Goal: Task Accomplishment & Management: Complete application form

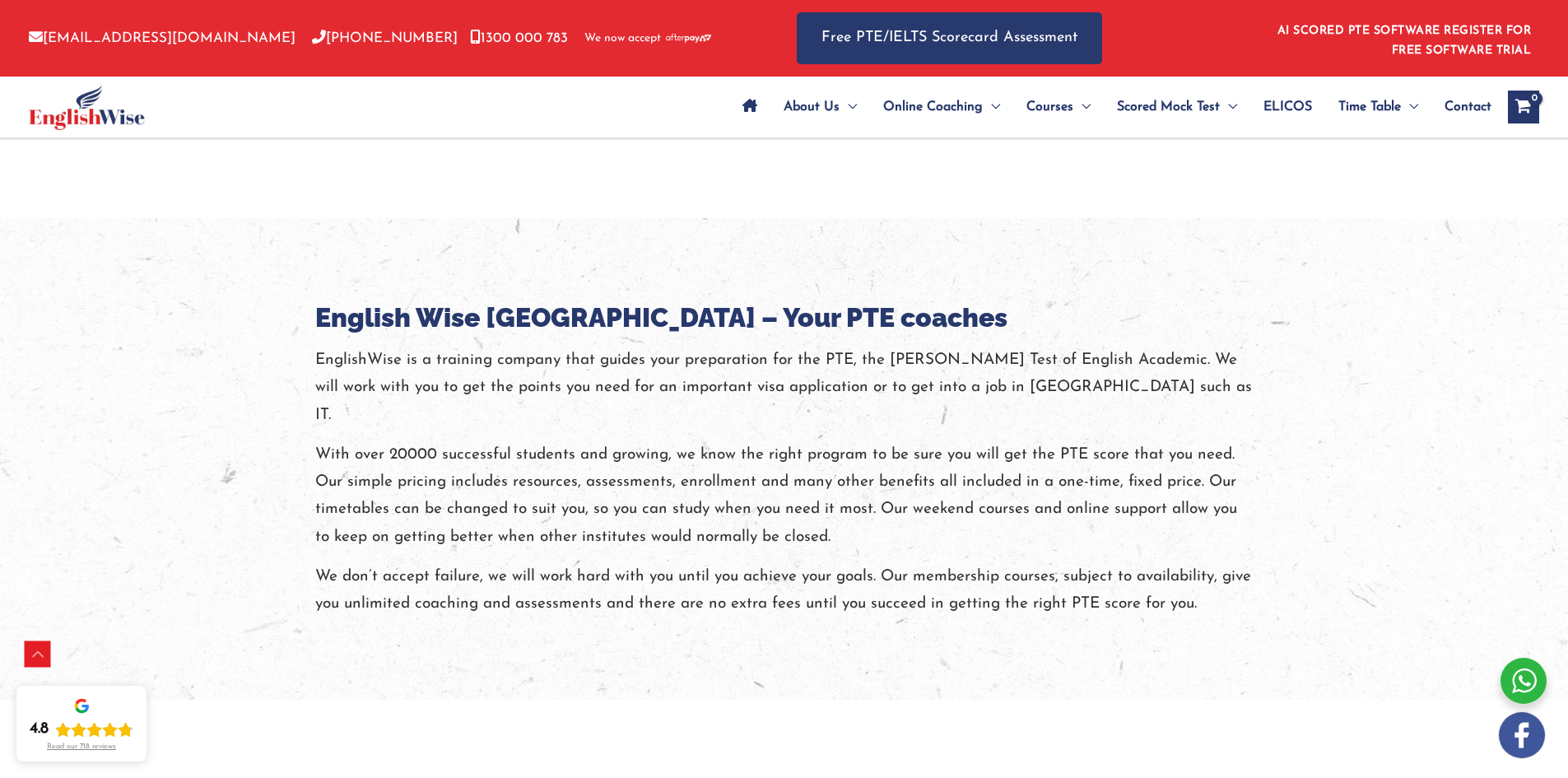
scroll to position [2057, 0]
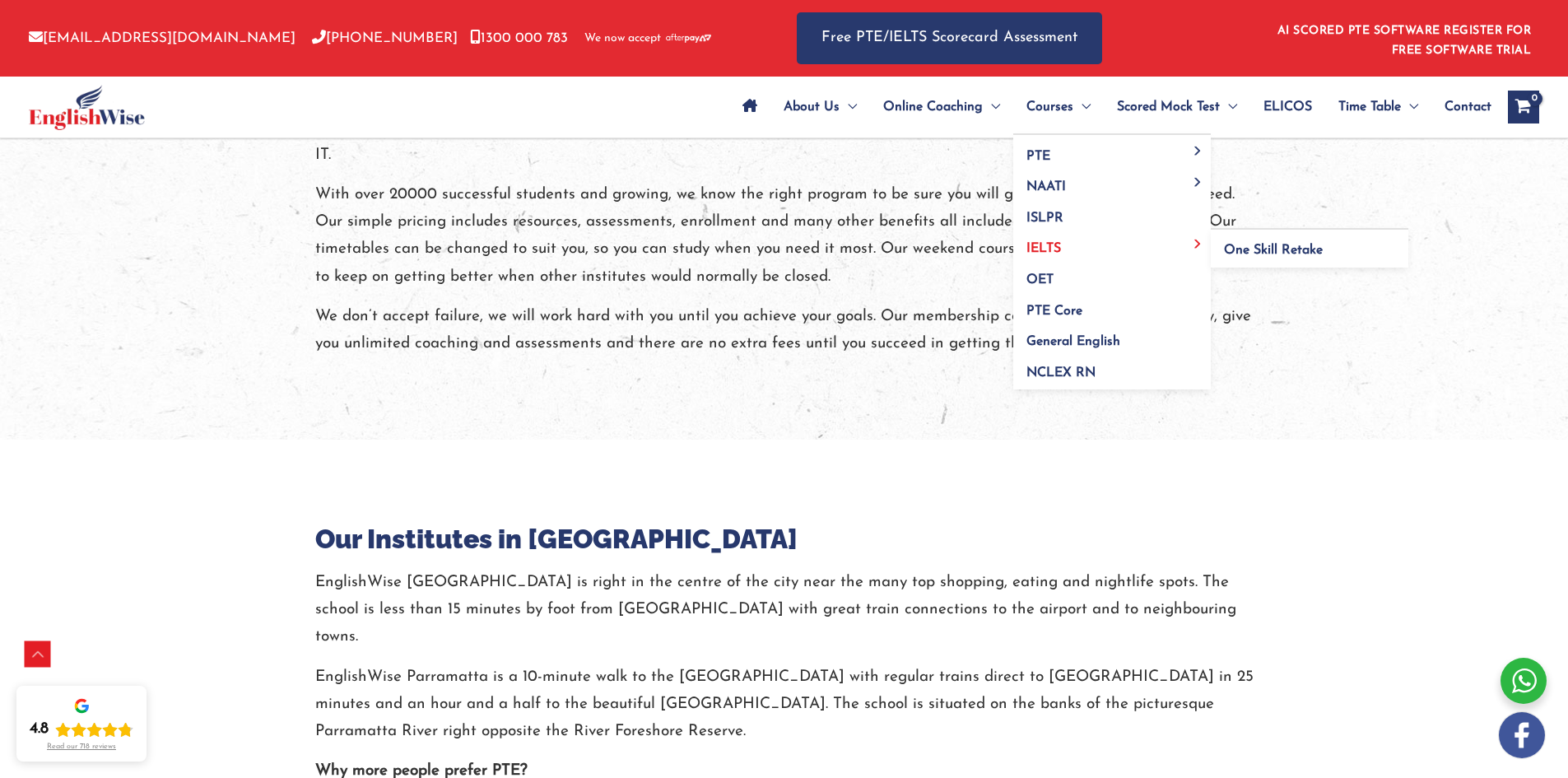
click at [1044, 246] on span "IELTS" at bounding box center [1043, 248] width 35 height 13
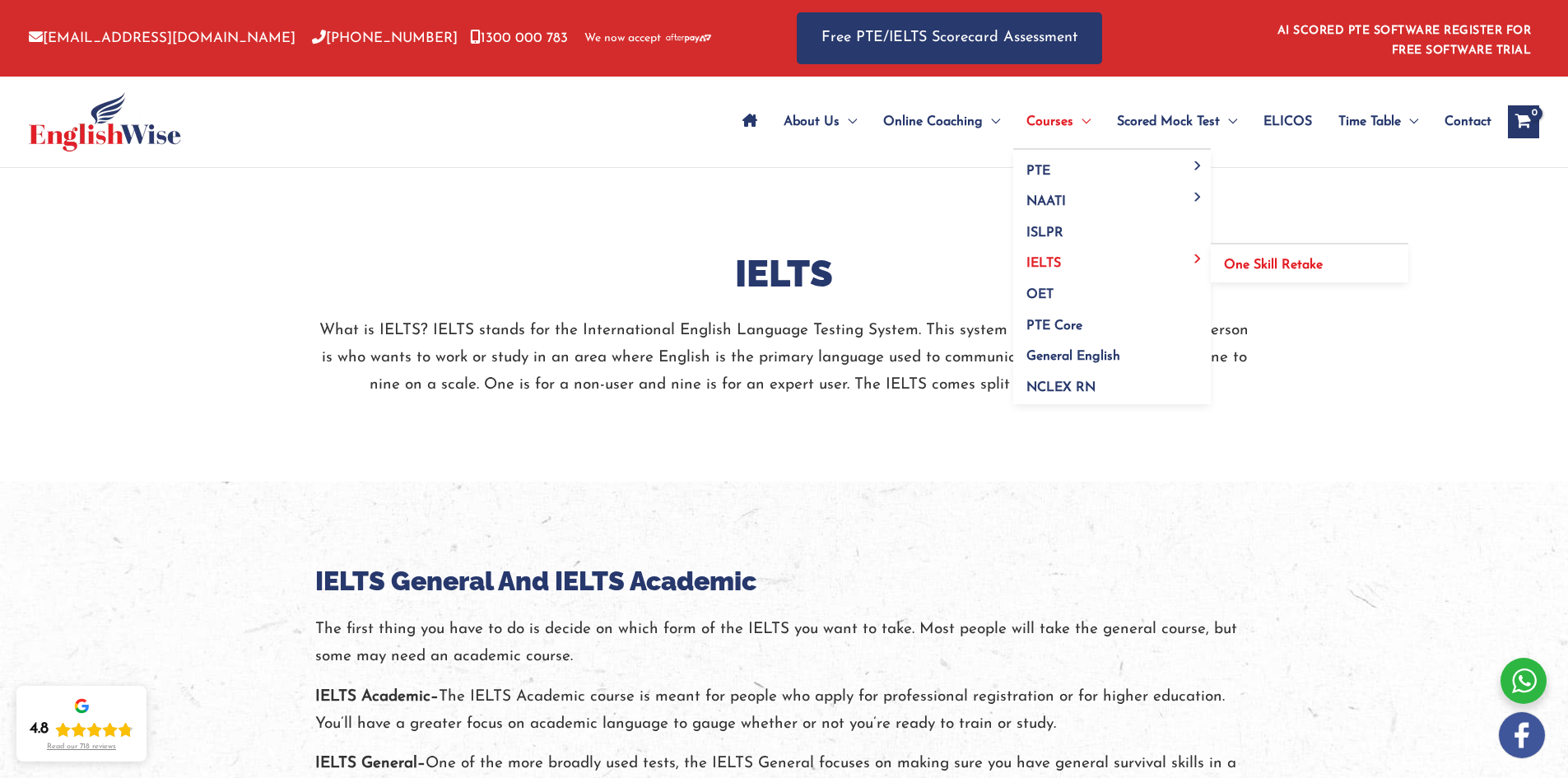
click at [1225, 259] on span "One Skill Retake" at bounding box center [1273, 266] width 99 height 13
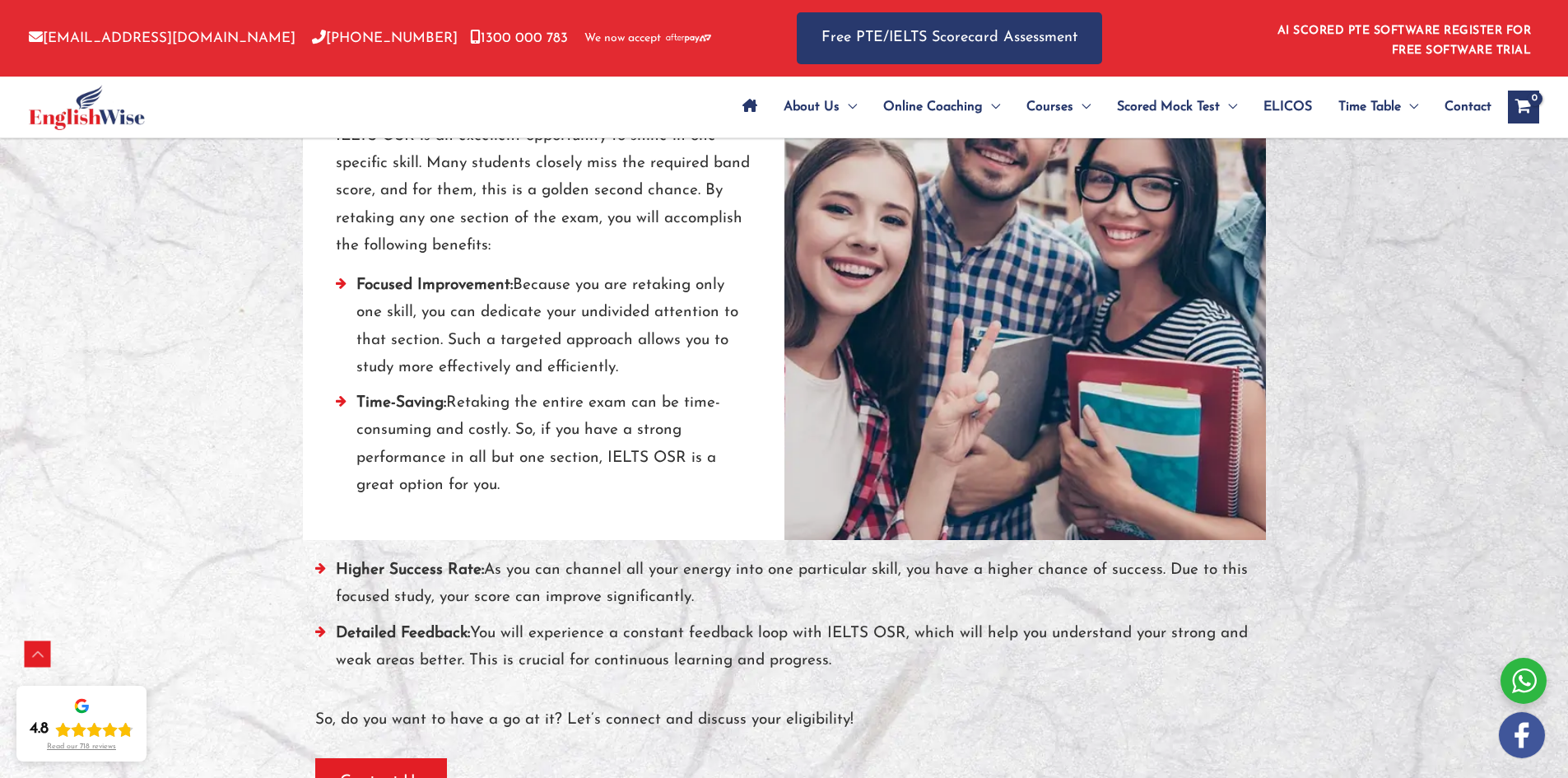
scroll to position [1565, 0]
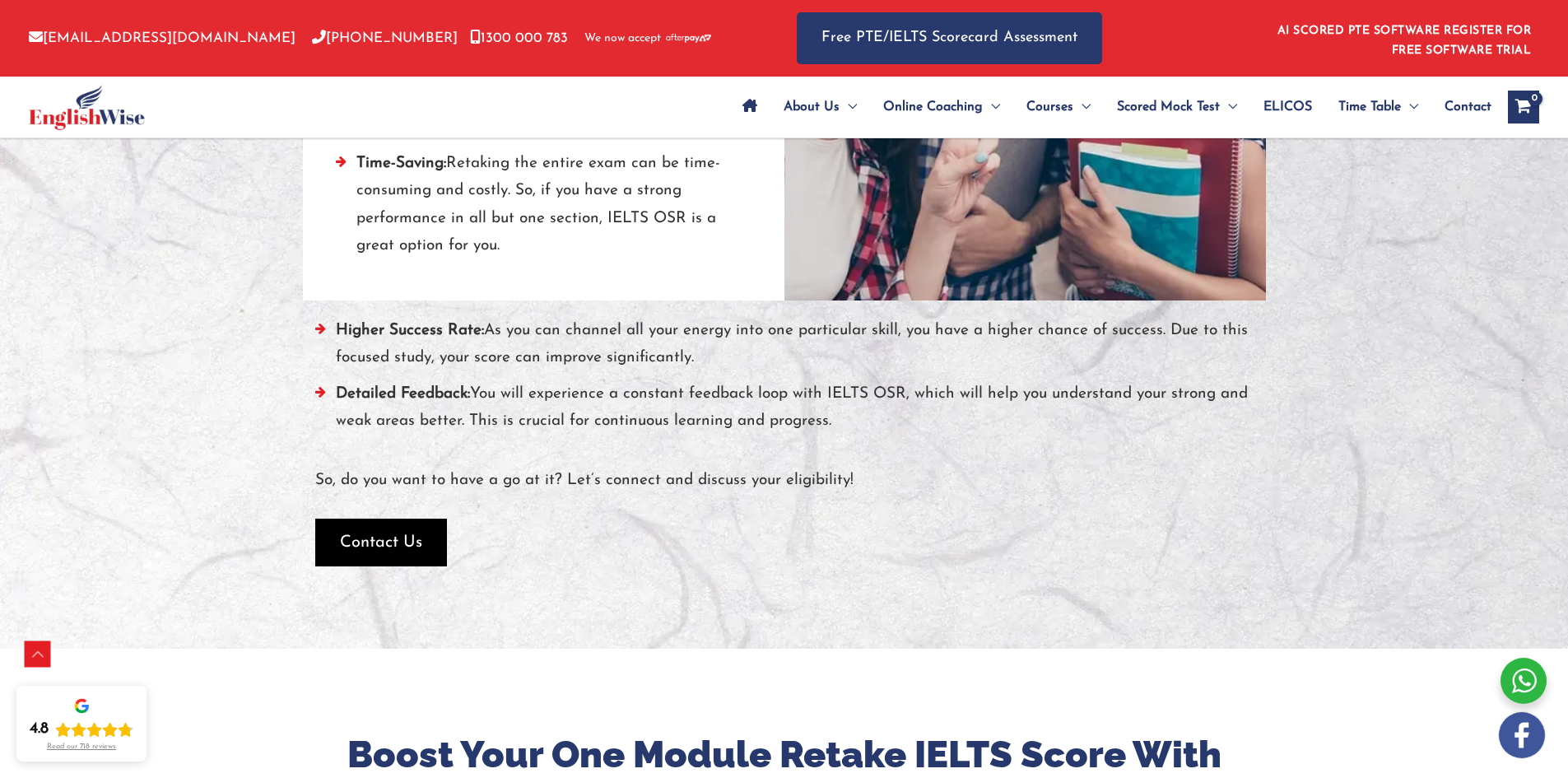
click at [414, 533] on span "Contact Us" at bounding box center [381, 543] width 83 height 23
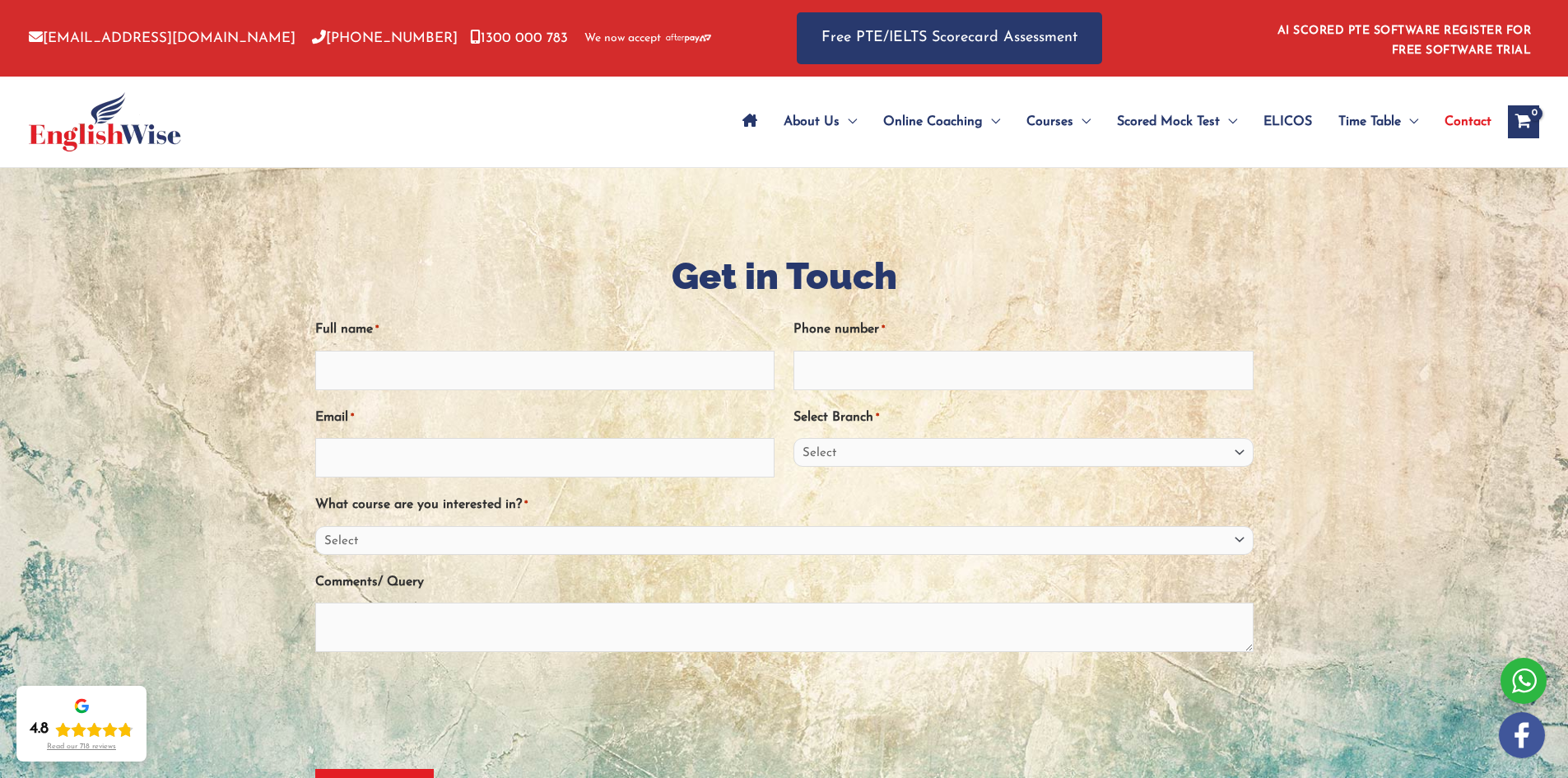
click at [607, 373] on input "Full name *" at bounding box center [546, 370] width 460 height 39
type input "Cecilia Palominos Veas"
type input "ceci.palominosv@gmail.com"
click at [886, 385] on input "Phone number *" at bounding box center [1023, 370] width 460 height 39
type input "0416954233"
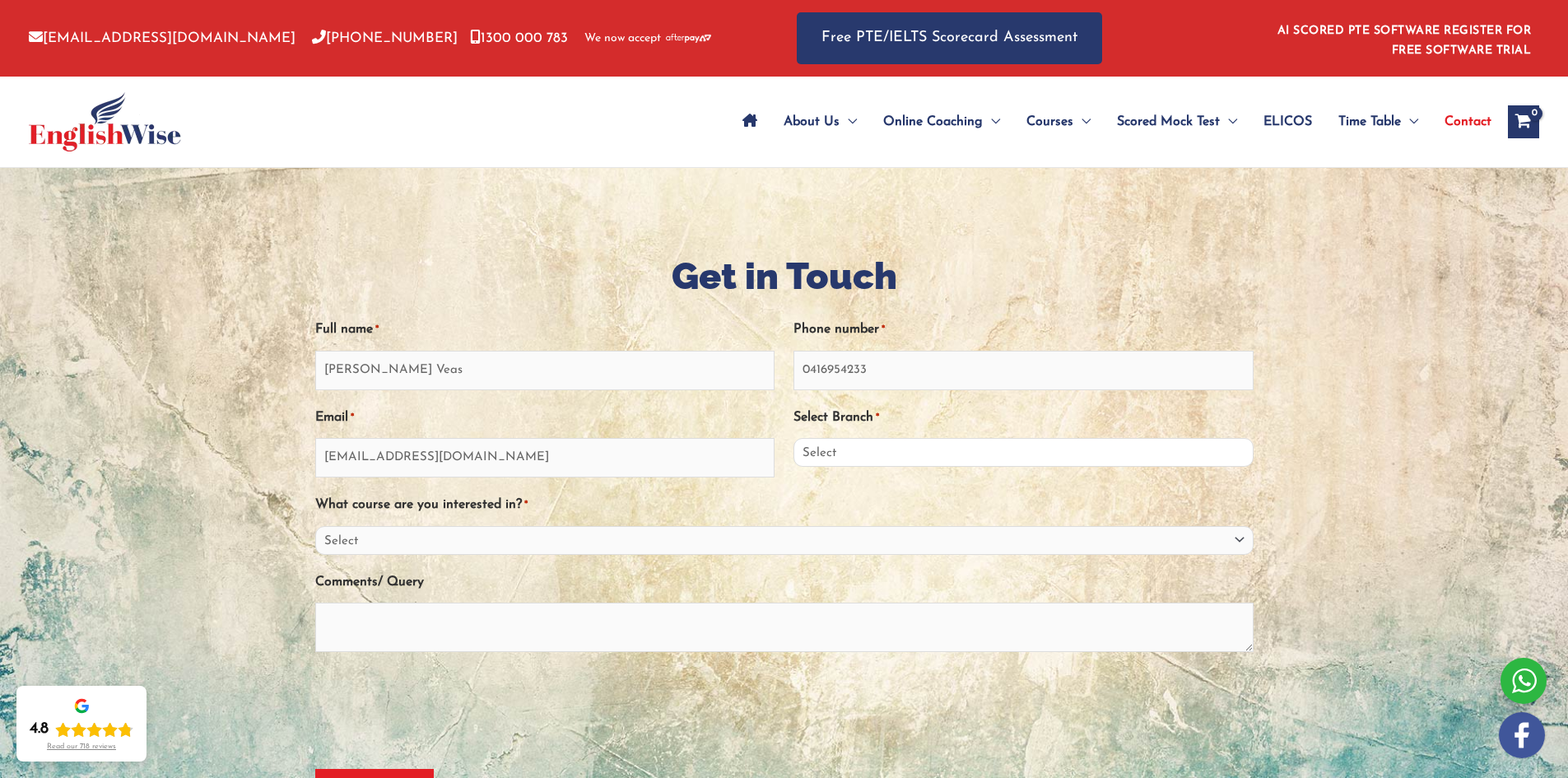
click at [885, 459] on select "Select Sydney City Center Sydney Parramatta EnglishWise Global Brisbane Gold Co…" at bounding box center [1023, 453] width 460 height 29
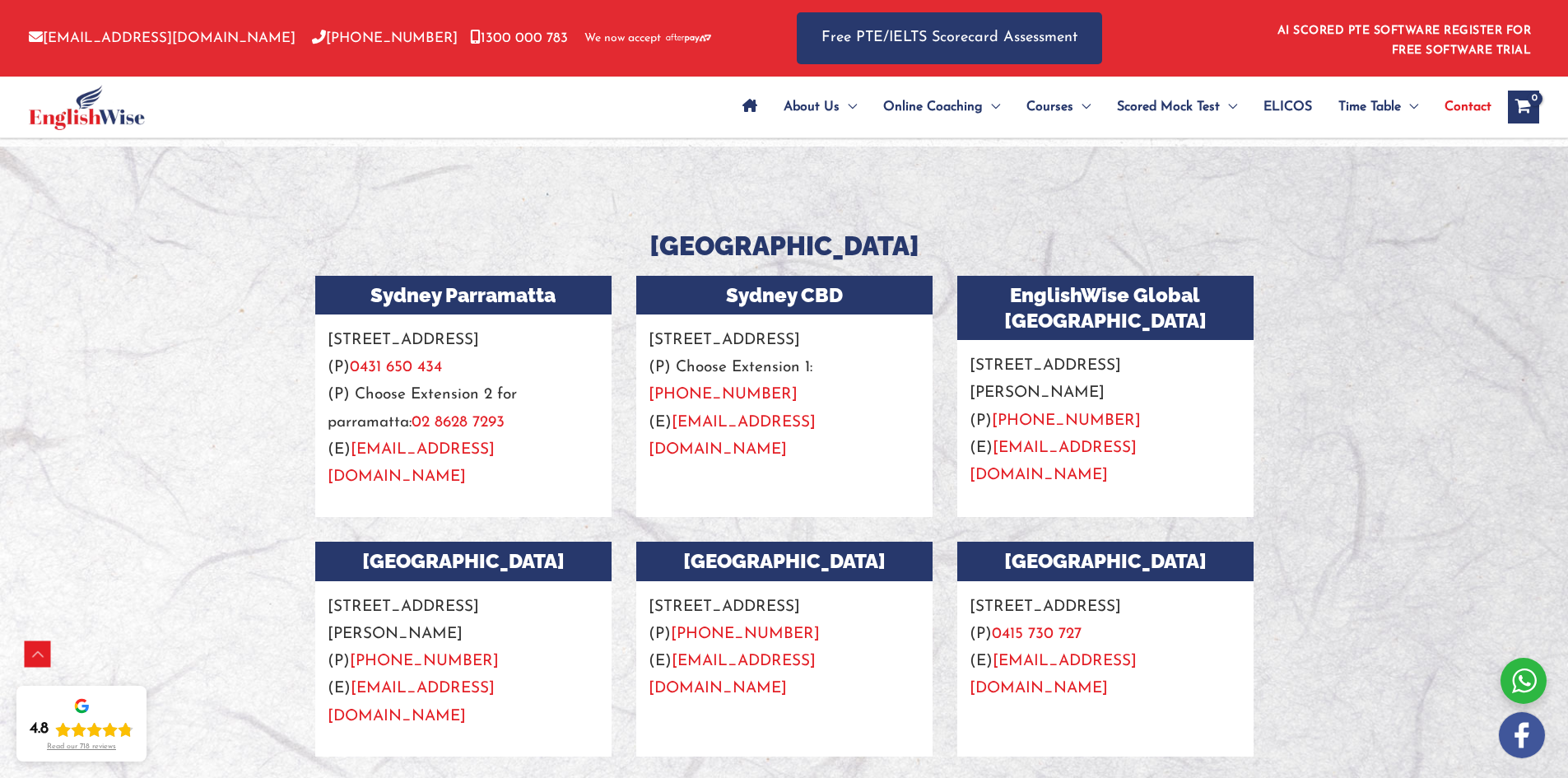
scroll to position [1350, 0]
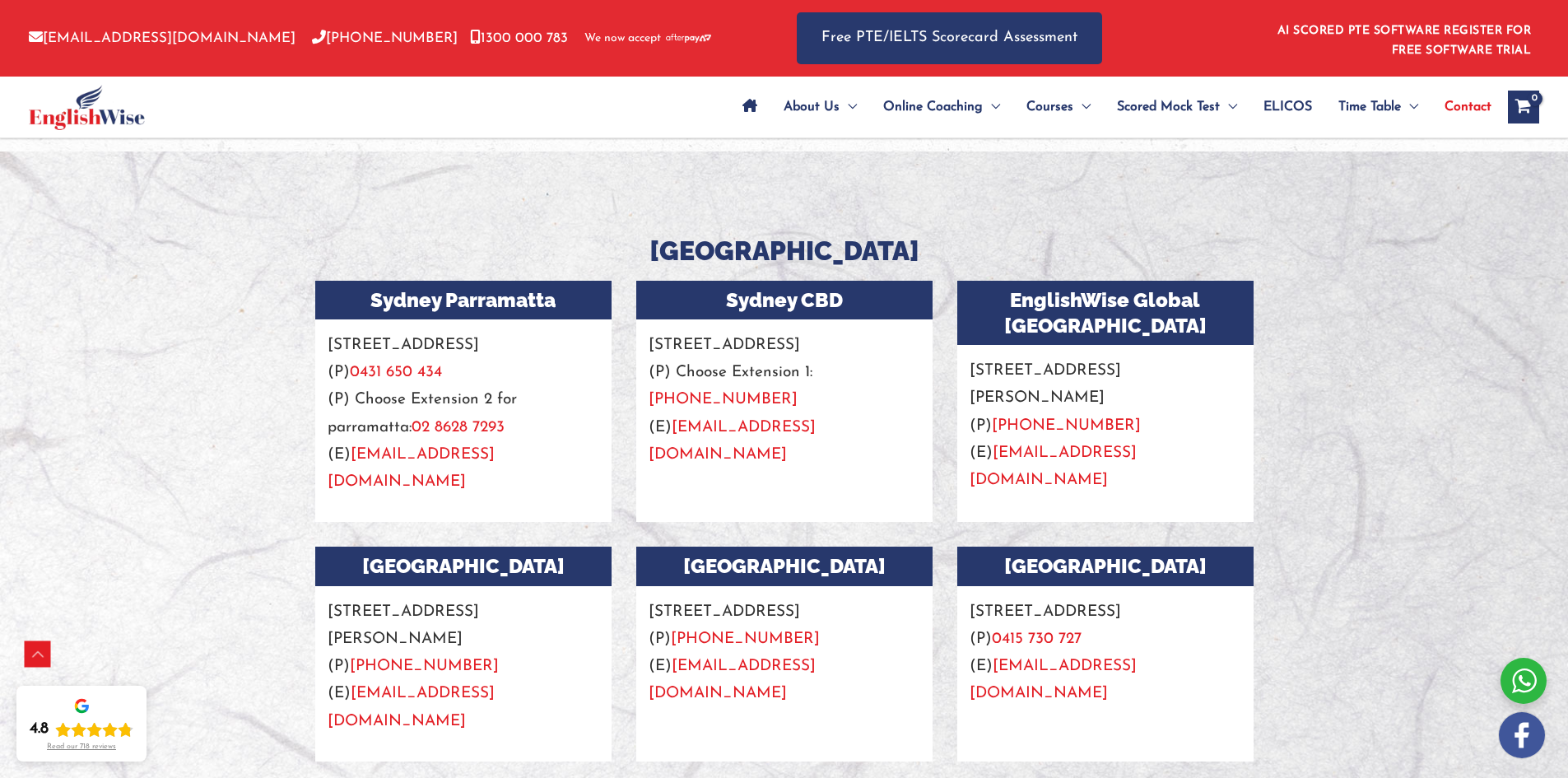
drag, startPoint x: 578, startPoint y: 344, endPoint x: 292, endPoint y: 350, distance: 286.1
copy p "[STREET_ADDRESS]"
drag, startPoint x: 650, startPoint y: 345, endPoint x: 729, endPoint y: 363, distance: 81.0
click at [729, 363] on p "Level 2 22/26 Goulburn St, Sydney NSW 2000, Australia (P) Choose Extension 1: +…" at bounding box center [784, 394] width 296 height 149
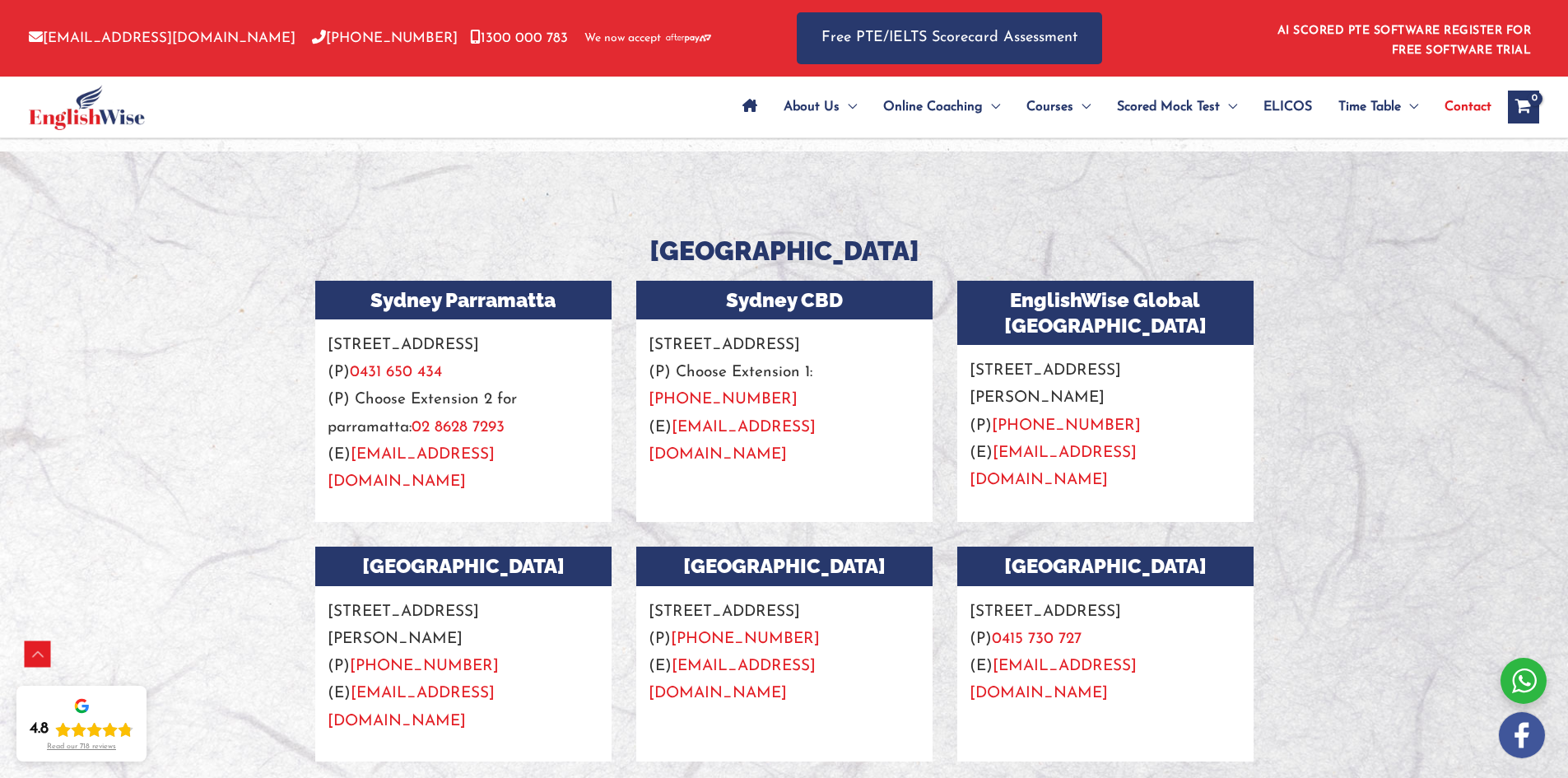
click at [740, 354] on p "Level 2 22/26 Goulburn St, Sydney NSW 2000, Australia (P) Choose Extension 1: +…" at bounding box center [784, 394] width 296 height 149
drag, startPoint x: 707, startPoint y: 340, endPoint x: 729, endPoint y: 366, distance: 34.1
click at [729, 366] on p "Level 2 22/26 Goulburn St, Sydney NSW 2000, Australia (P) Choose Extension 1: +…" at bounding box center [784, 394] width 296 height 149
copy p "22/26 Goulburn St, Sydney NSW 2000"
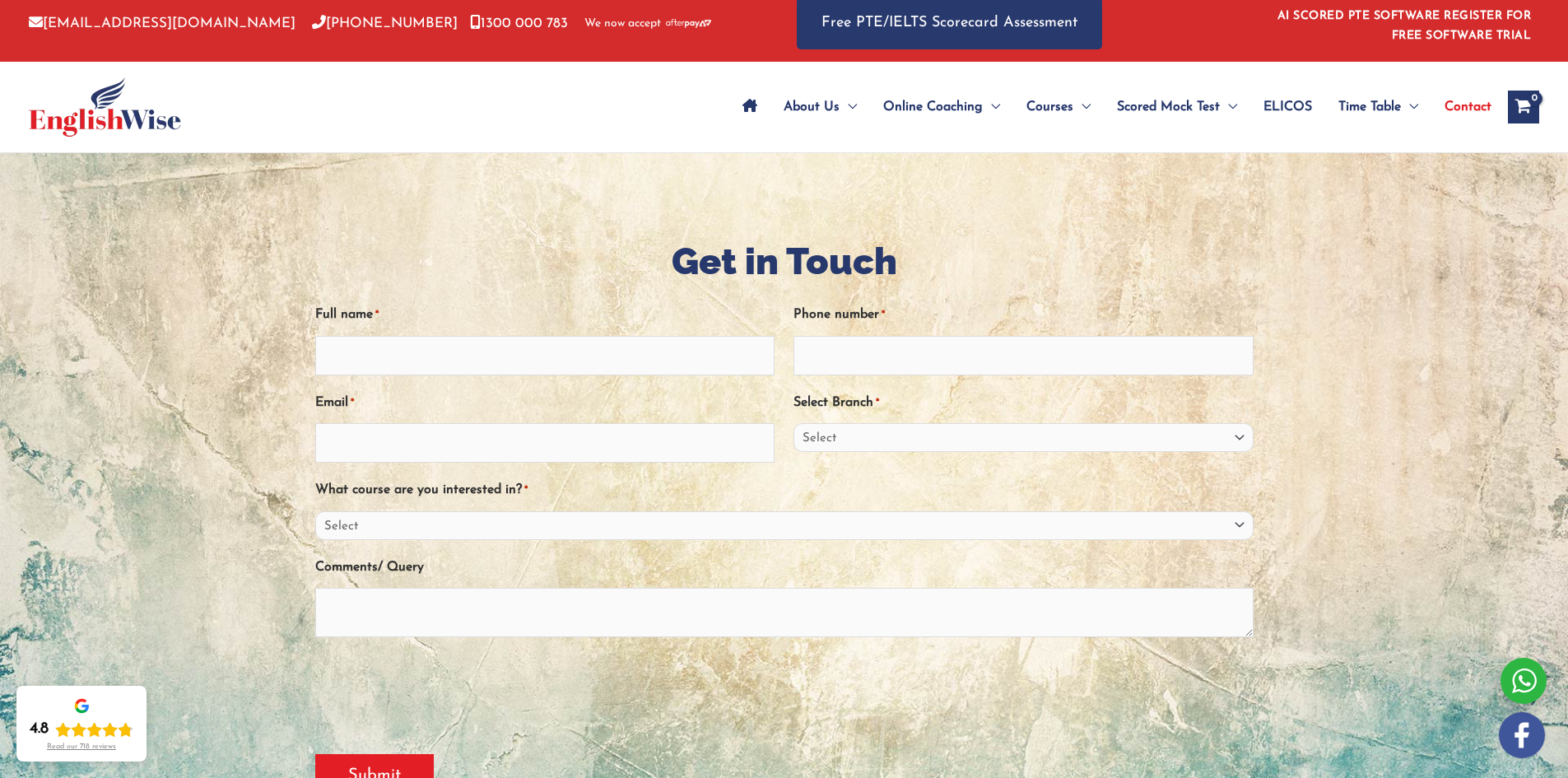
scroll to position [0, 0]
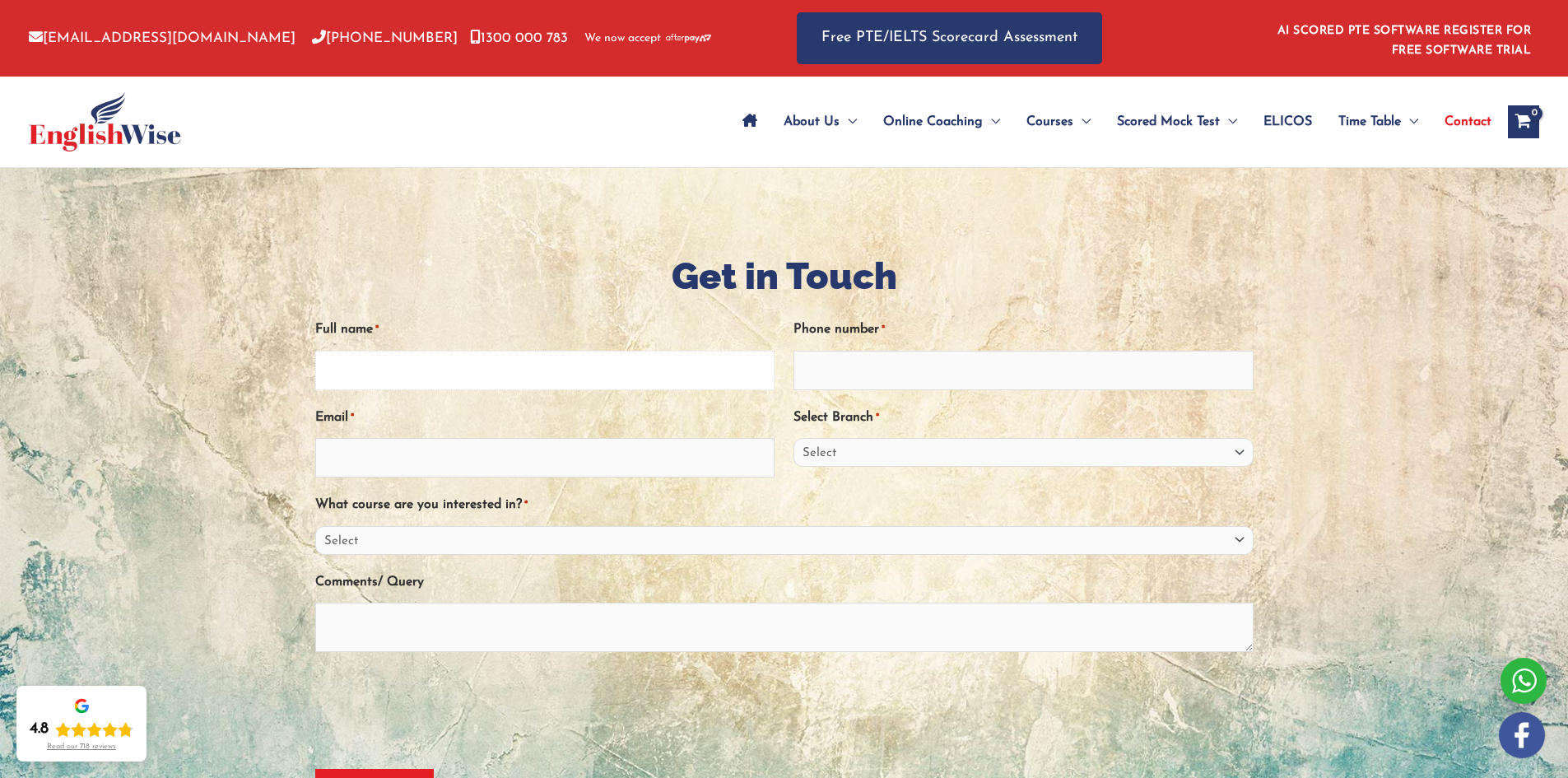
click at [598, 373] on input "Full name *" at bounding box center [546, 370] width 460 height 39
type input "Cecilia Palominos Veas"
type input "ceci.palominosv@gmail.com"
click at [929, 393] on div "Full name * Cecilia Palominos Veas Phone number * Email * ceci.palominosv@gmail…" at bounding box center [784, 521] width 938 height 437
click at [920, 372] on input "Phone number *" at bounding box center [1023, 370] width 460 height 39
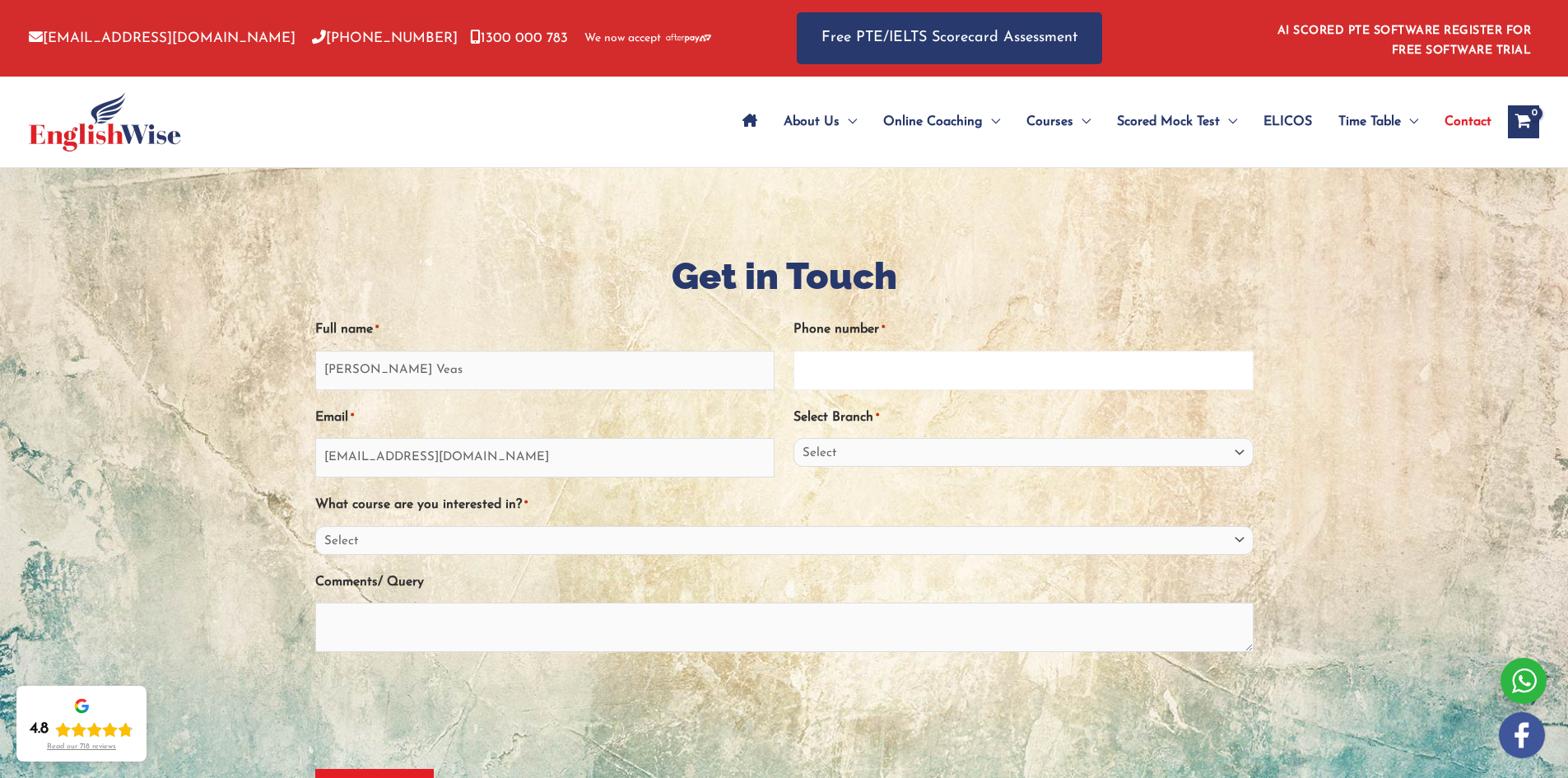
type input "0416954233"
click at [890, 456] on select "Select Sydney City Center Sydney Parramatta EnglishWise Global Brisbane Gold Co…" at bounding box center [1023, 453] width 460 height 29
select select "Sydney City Center"
click at [793, 438] on select "Select Sydney City Center Sydney Parramatta EnglishWise Global Brisbane Gold Co…" at bounding box center [1023, 453] width 460 height 29
click at [585, 553] on select "Select PTE NAATI IELTS OET General English" at bounding box center [784, 540] width 938 height 29
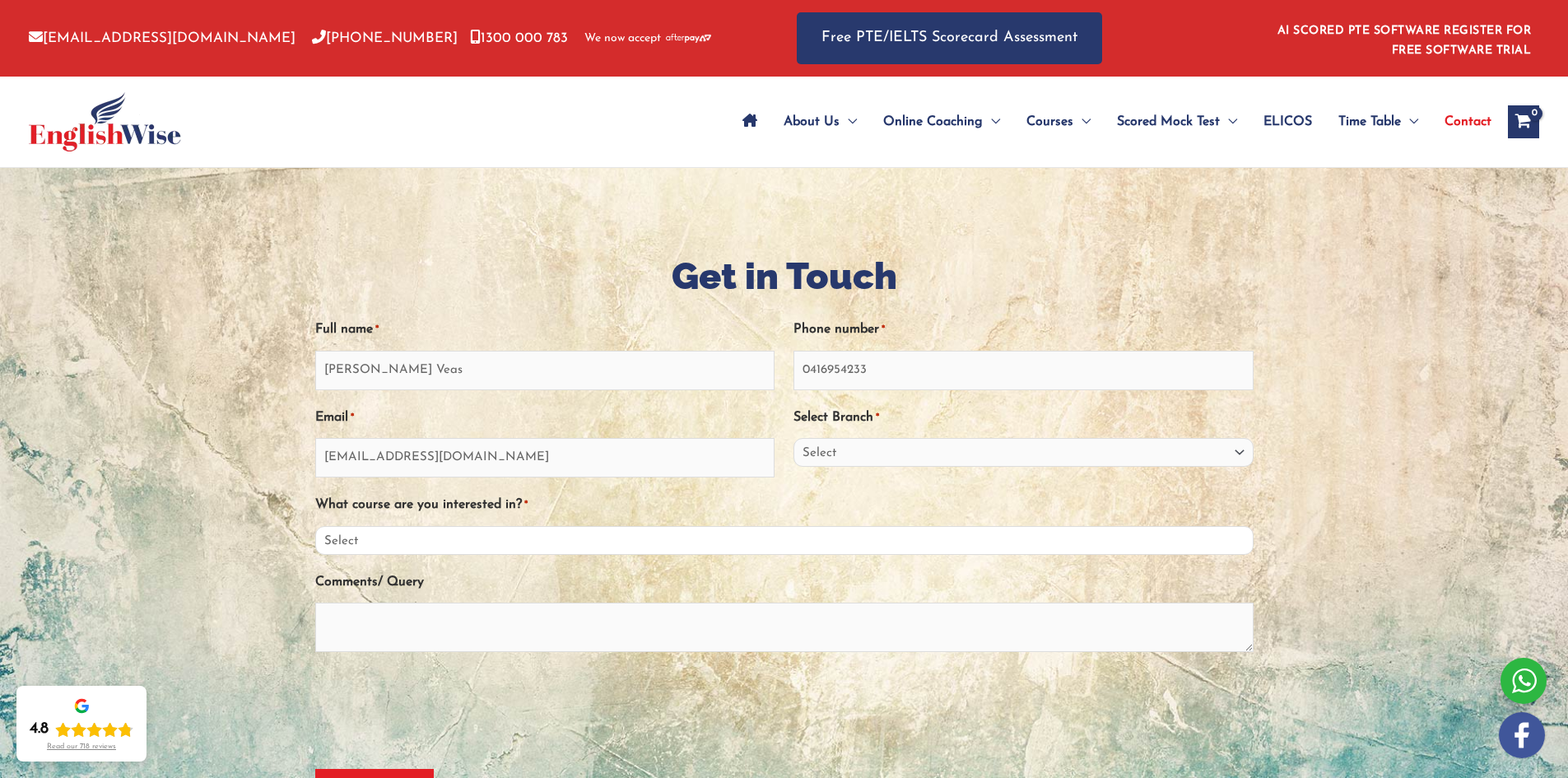
select select "IELTS"
click at [316, 526] on select "Select PTE NAATI IELTS OET General English" at bounding box center [784, 540] width 938 height 29
click at [554, 623] on textarea "Comments/ Query" at bounding box center [784, 627] width 938 height 49
type textarea "i want to know the price for the IELTS test preparation and modalities"
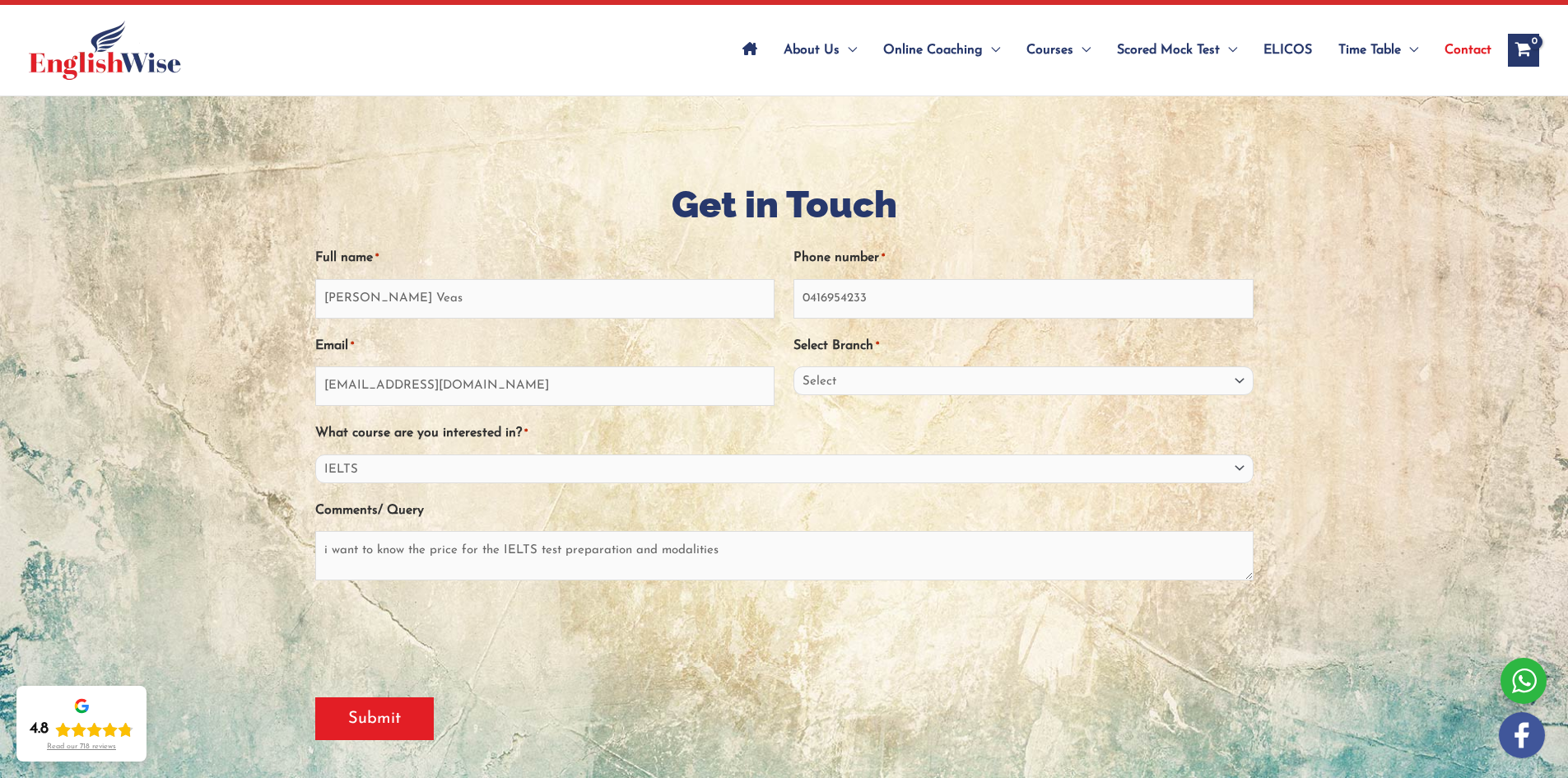
scroll to position [165, 0]
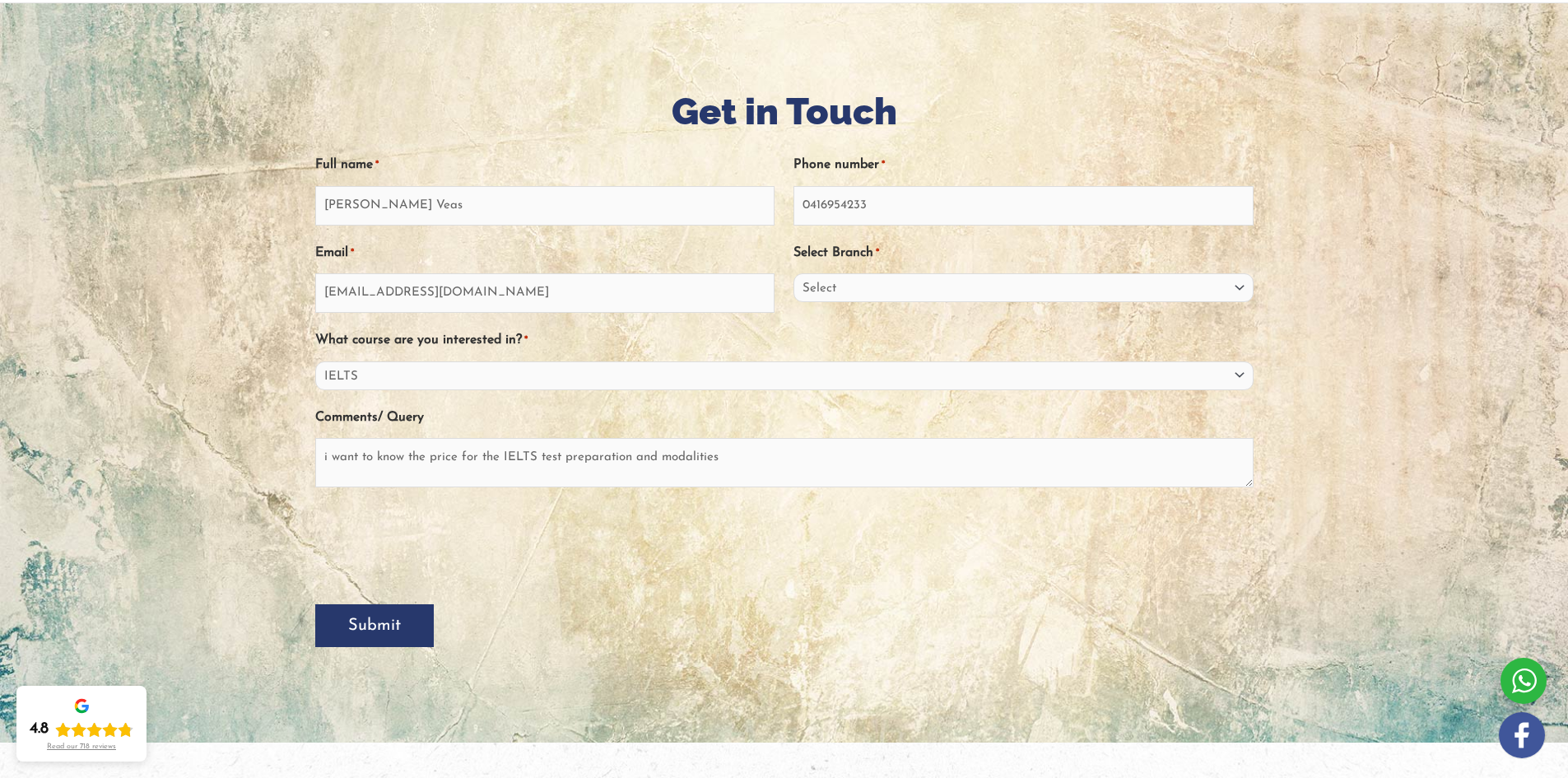
click at [412, 640] on input "Submit" at bounding box center [374, 626] width 118 height 42
